Goal: Task Accomplishment & Management: Use online tool/utility

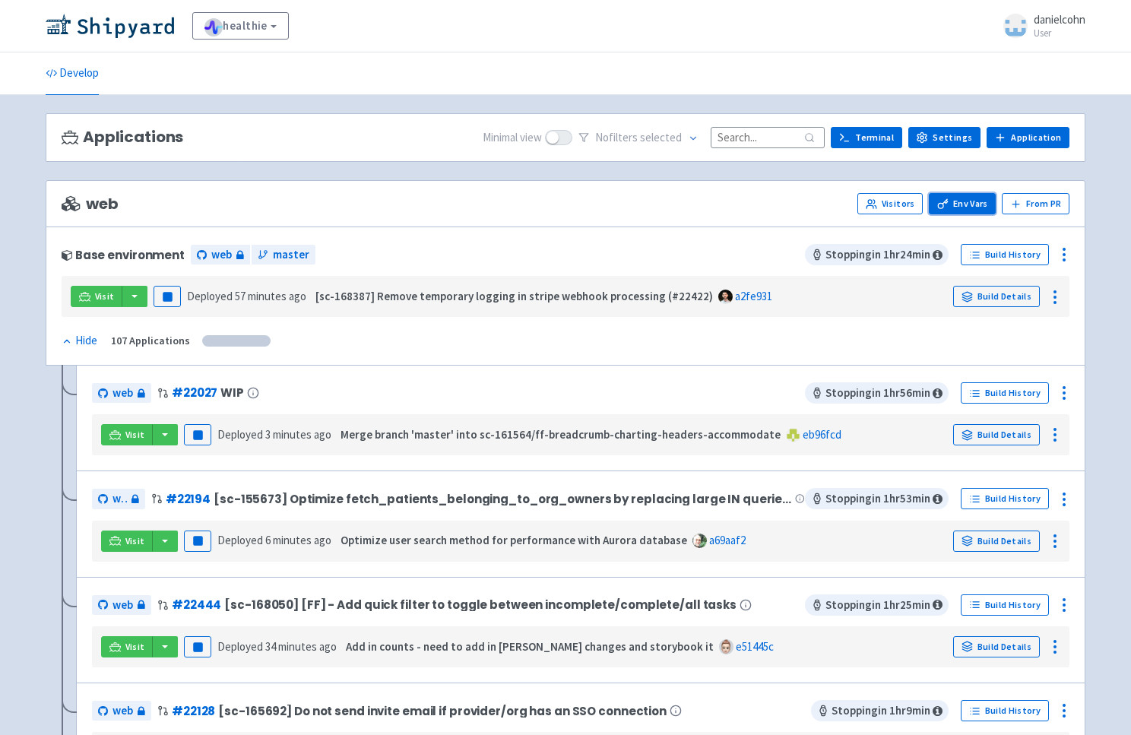
click at [989, 201] on link "Env Vars" at bounding box center [961, 203] width 67 height 21
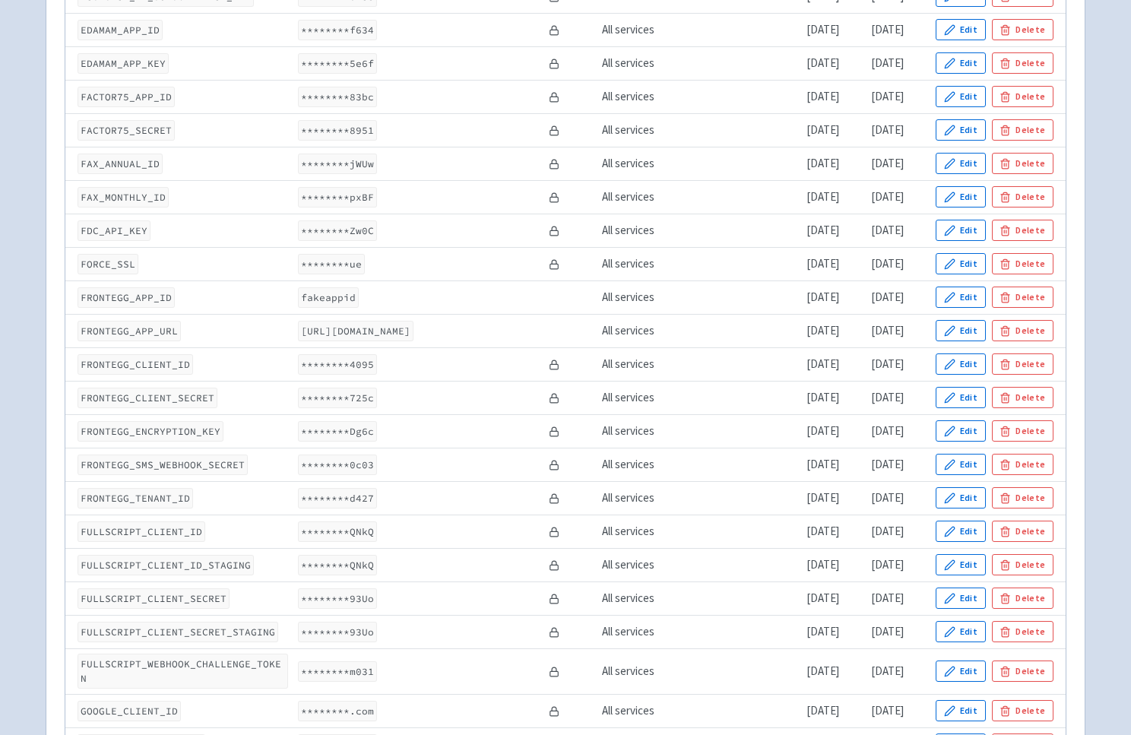
scroll to position [1605, 0]
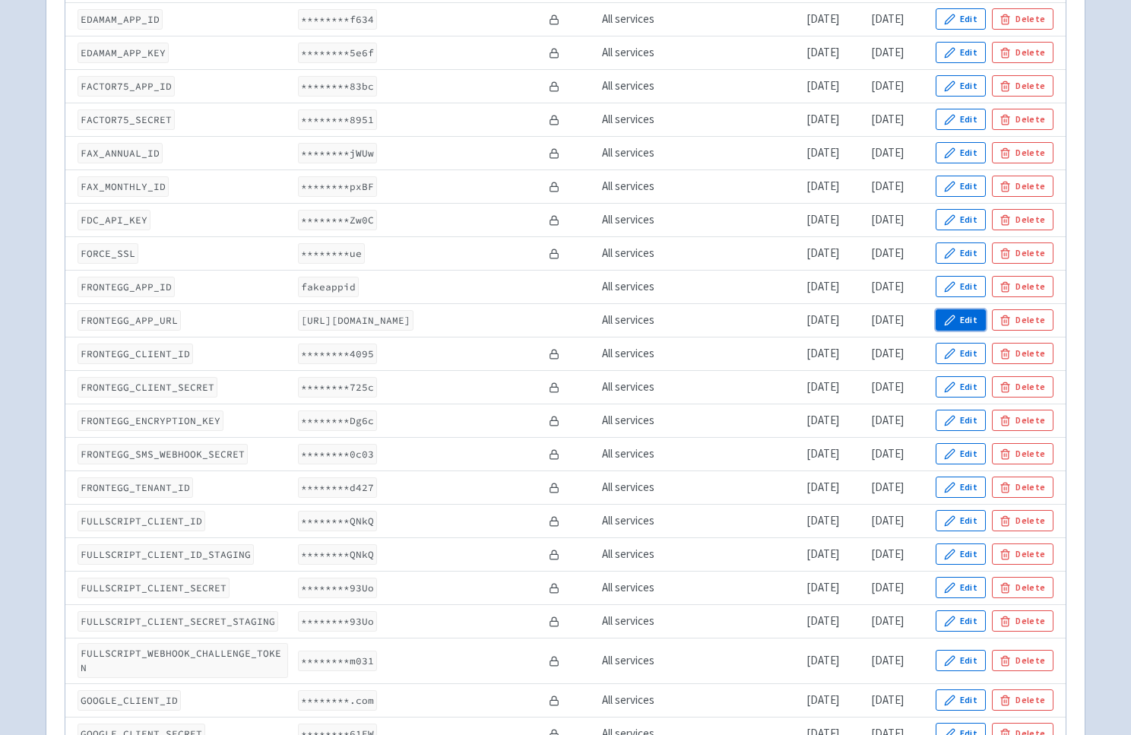
click at [966, 324] on button "Edit" at bounding box center [960, 319] width 50 height 21
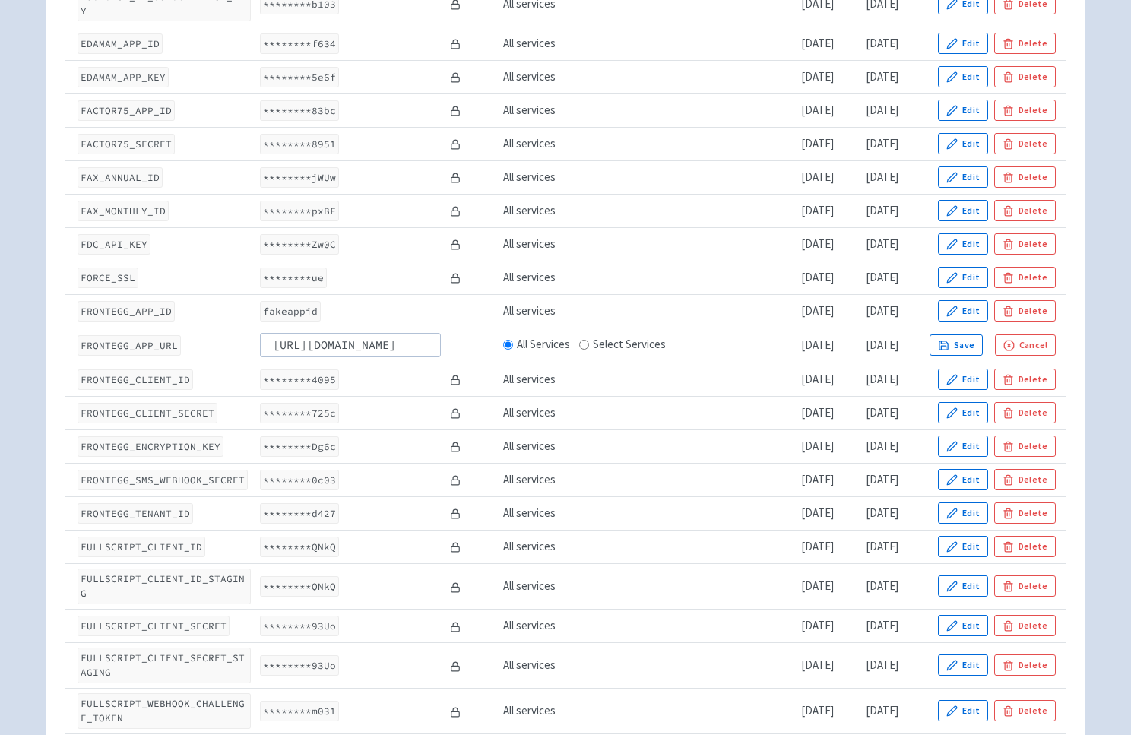
scroll to position [0, 0]
drag, startPoint x: 426, startPoint y: 323, endPoint x: 136, endPoint y: 286, distance: 292.5
click at [260, 333] on input "https://app-hwrzgtij2l5h.us.frontegg.com" at bounding box center [350, 345] width 180 height 24
type input "https://auth-securestaging.gethealthie.com"
click at [982, 334] on button "Save" at bounding box center [955, 344] width 53 height 21
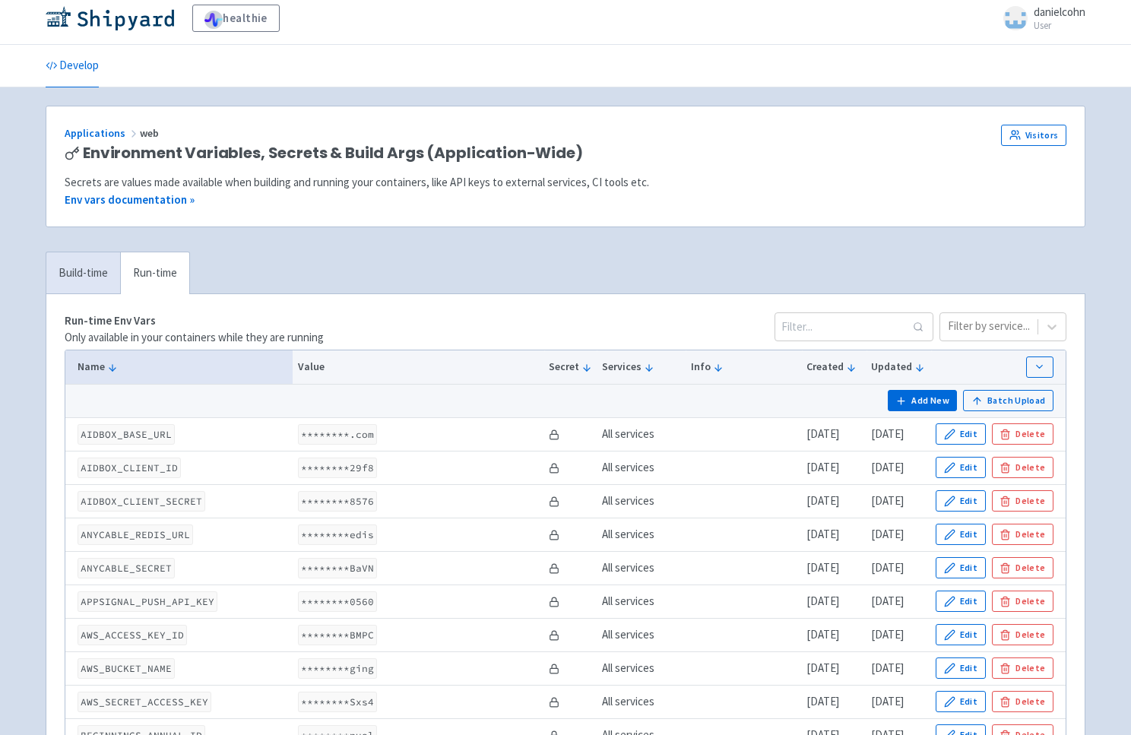
scroll to position [12, 0]
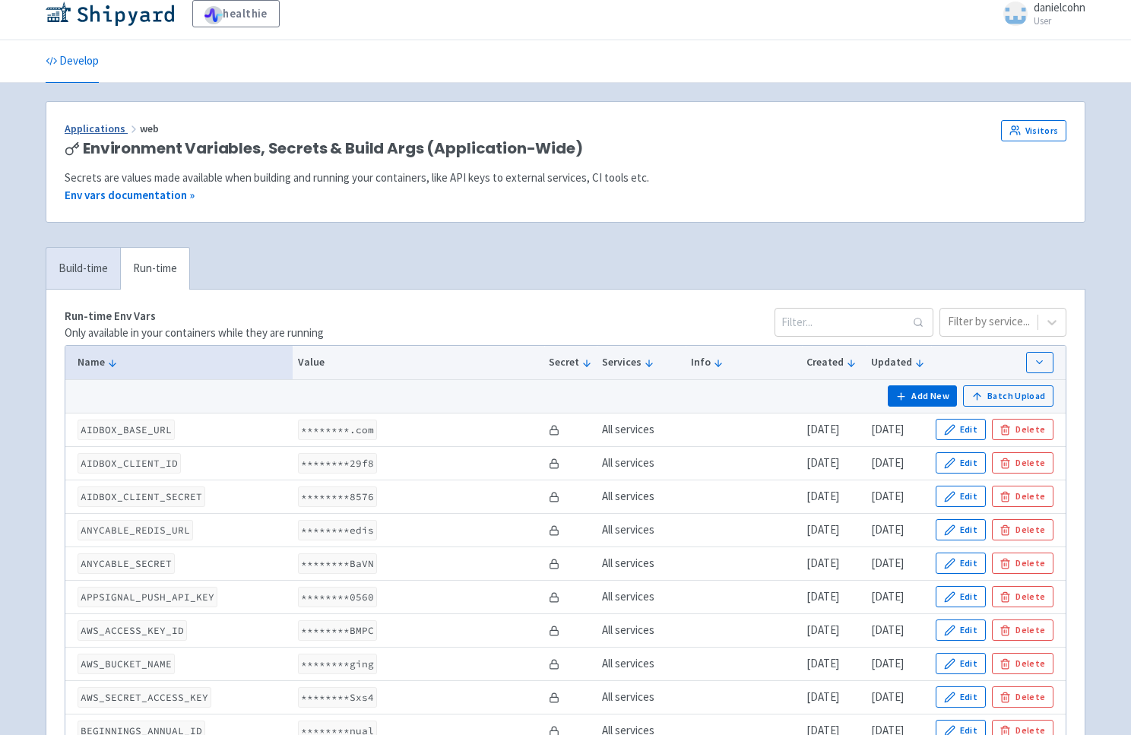
click at [128, 128] on icon at bounding box center [134, 129] width 12 height 12
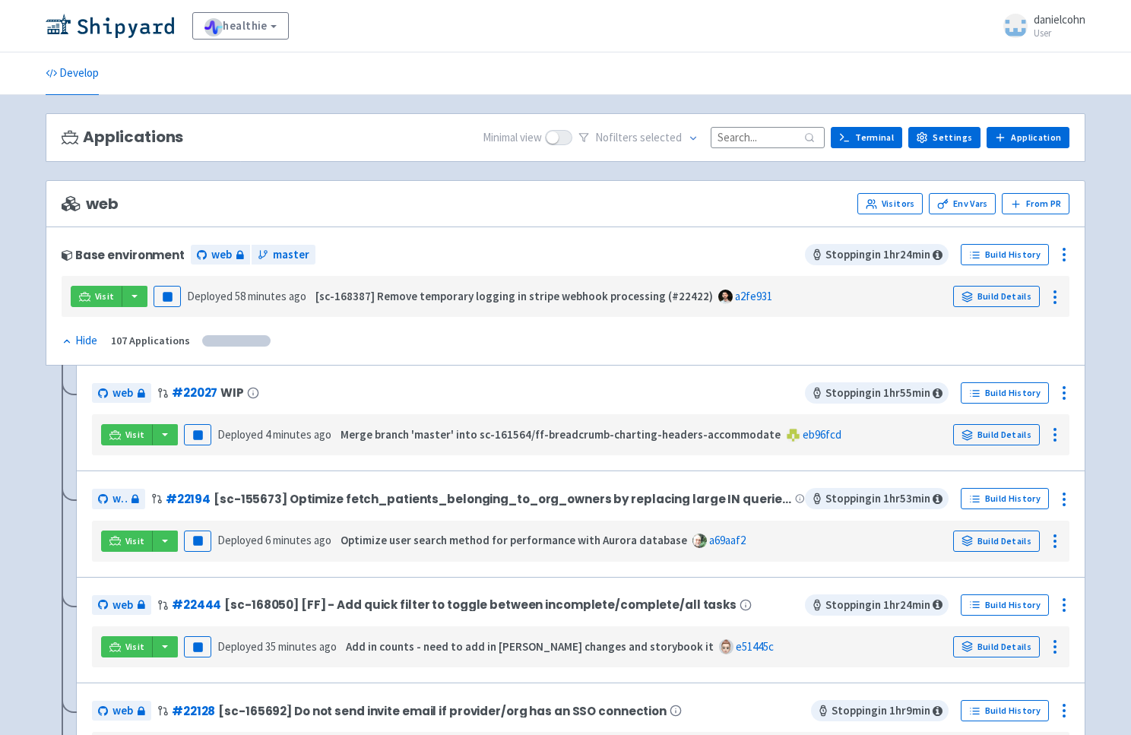
click at [792, 134] on input at bounding box center [767, 137] width 114 height 21
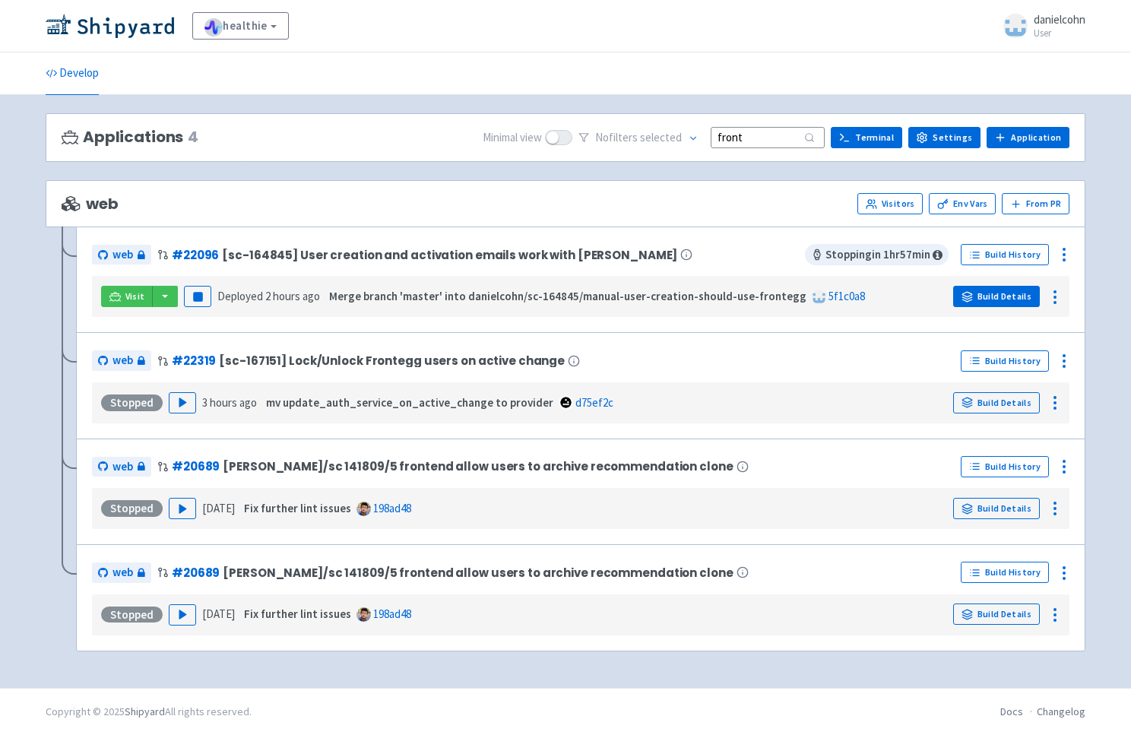
type input "front"
click at [1027, 297] on link "Build Details" at bounding box center [996, 296] width 87 height 21
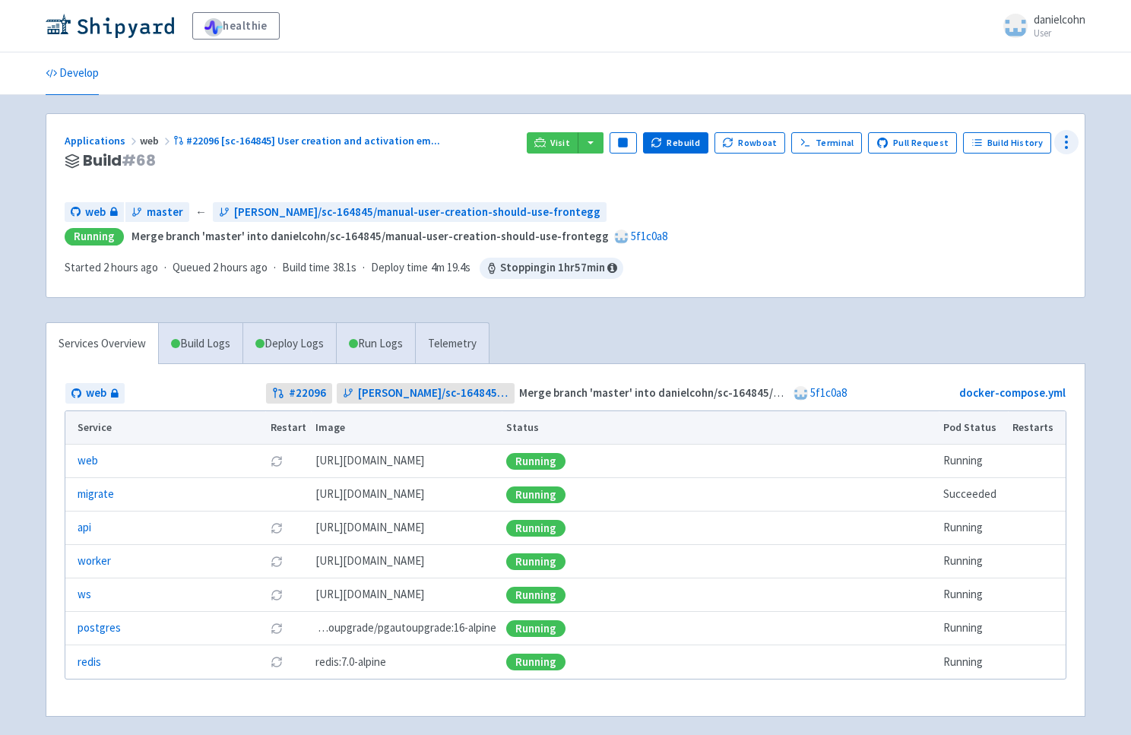
click at [1075, 144] on icon at bounding box center [1066, 142] width 18 height 18
click at [999, 255] on span "Env Vars" at bounding box center [1006, 258] width 106 height 21
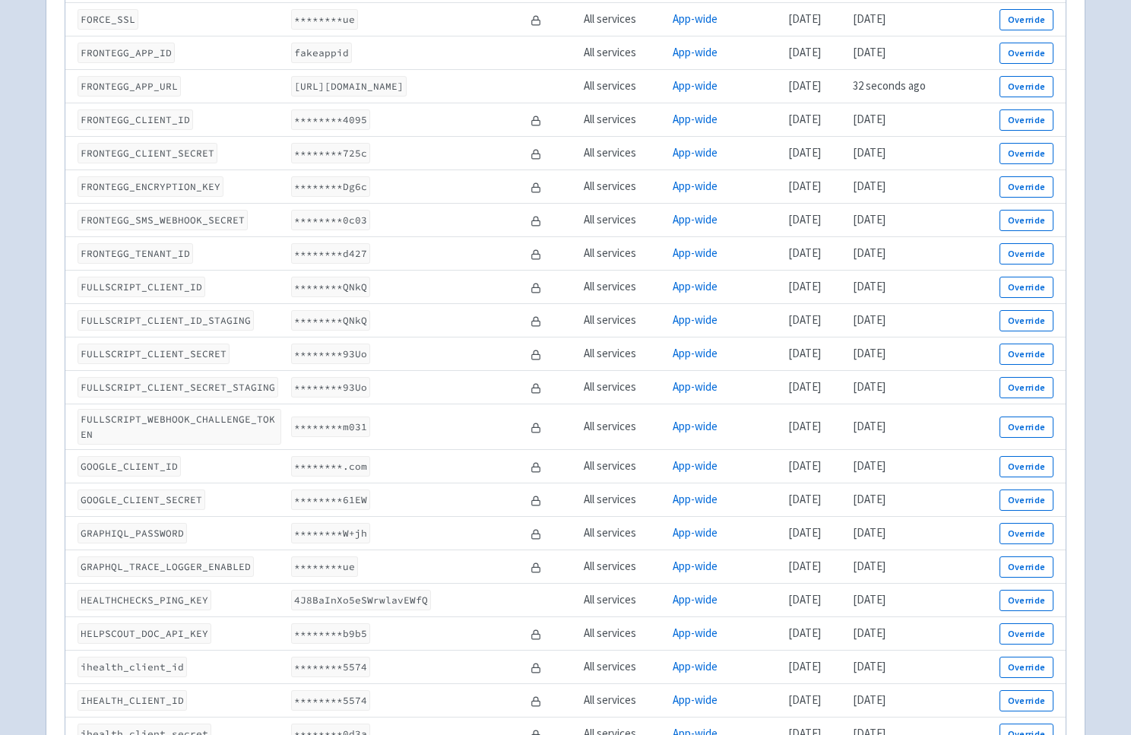
scroll to position [1860, 0]
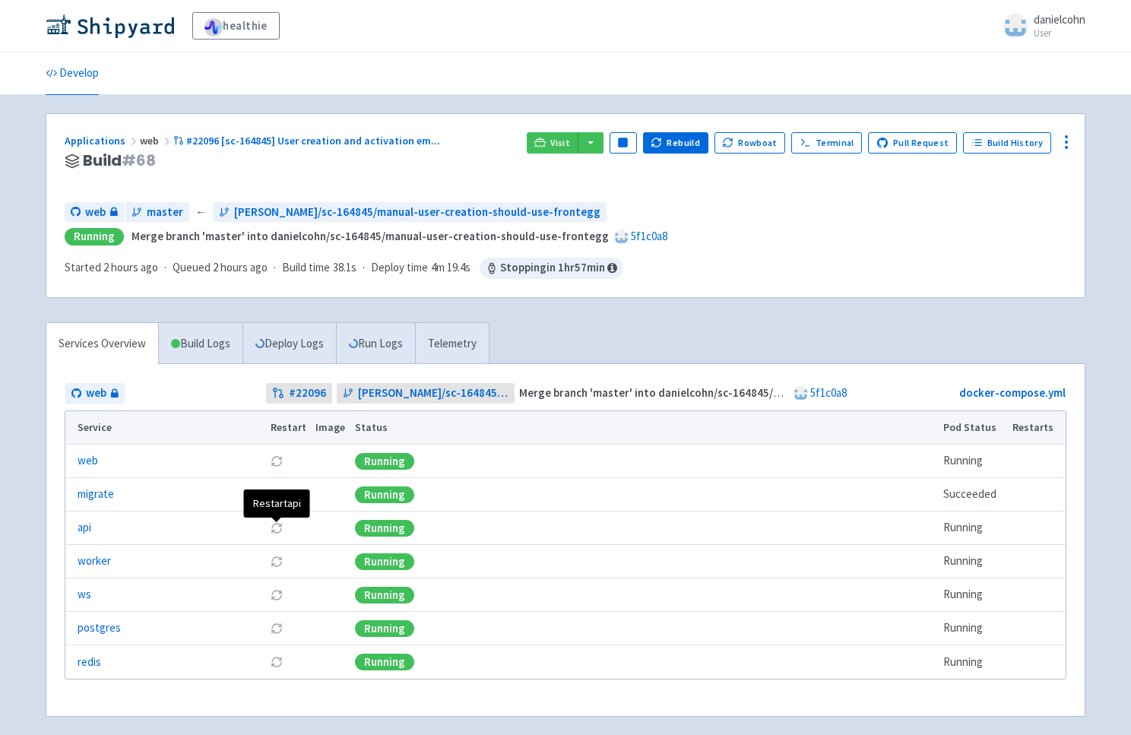
click at [277, 530] on icon at bounding box center [276, 528] width 12 height 12
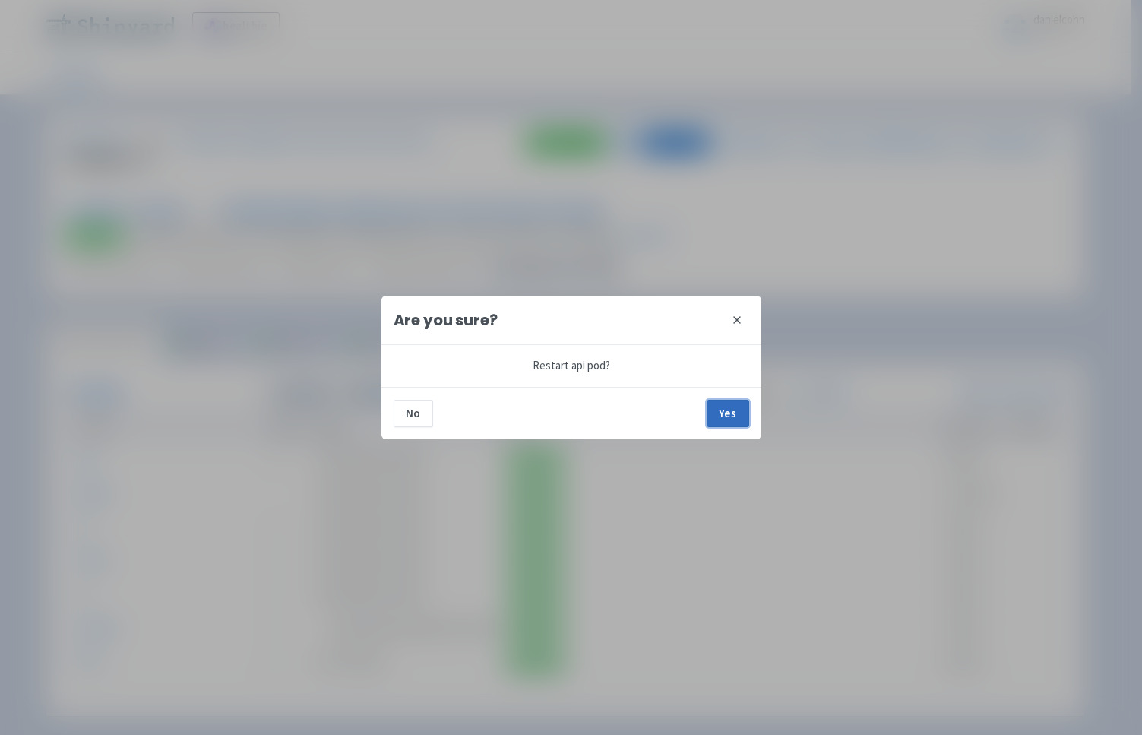
click at [710, 410] on button "Yes" at bounding box center [728, 413] width 43 height 27
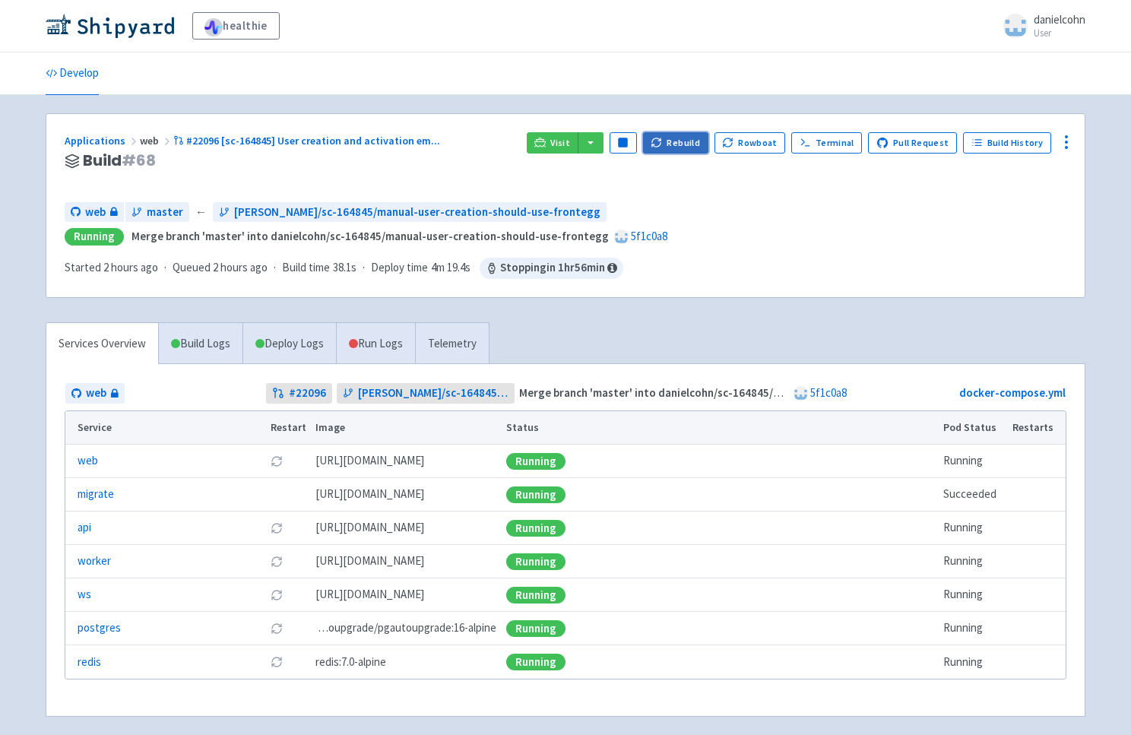
click at [698, 153] on button "Rebuild" at bounding box center [675, 142] width 65 height 21
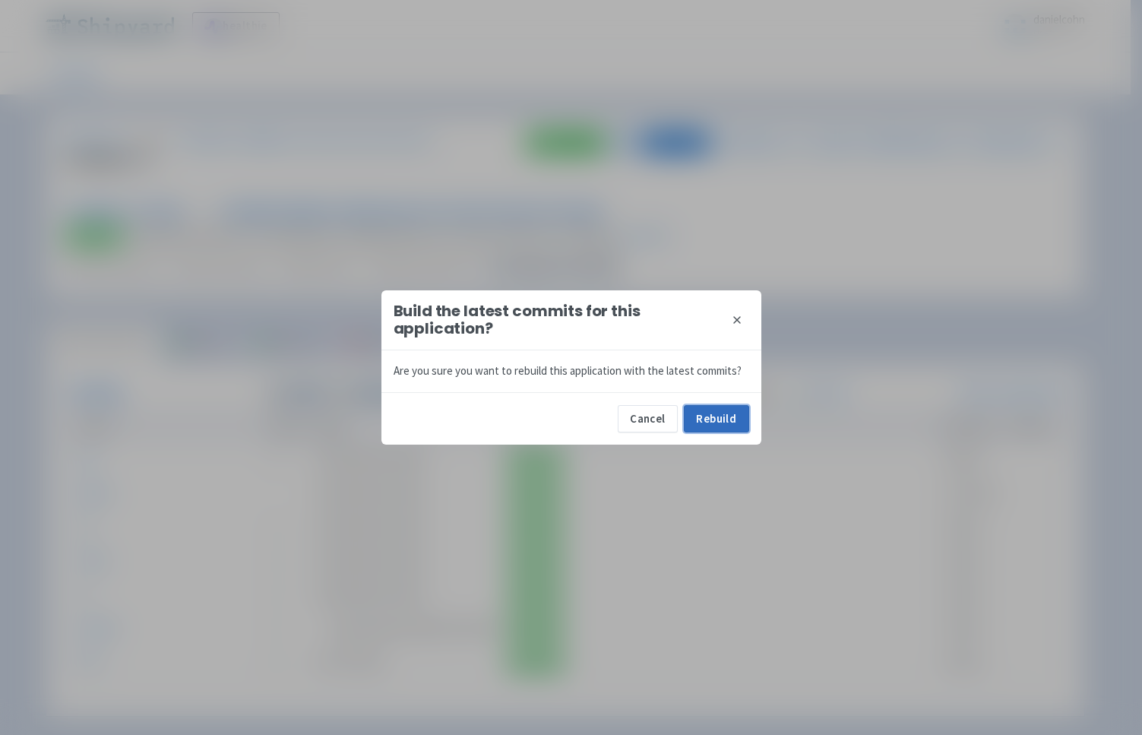
click at [721, 425] on button "Rebuild" at bounding box center [716, 418] width 65 height 27
